Goal: Navigation & Orientation: Go to known website

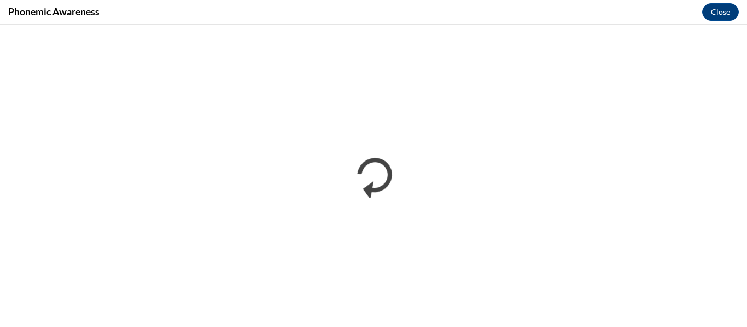
scroll to position [584, 0]
